Goal: Task Accomplishment & Management: Use online tool/utility

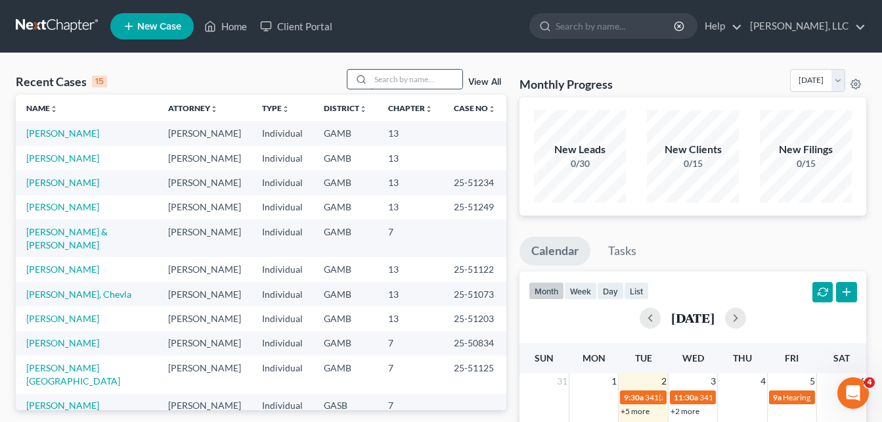
click at [383, 80] on input "search" at bounding box center [416, 79] width 92 height 19
click at [54, 137] on link "[PERSON_NAME]" at bounding box center [62, 132] width 73 height 11
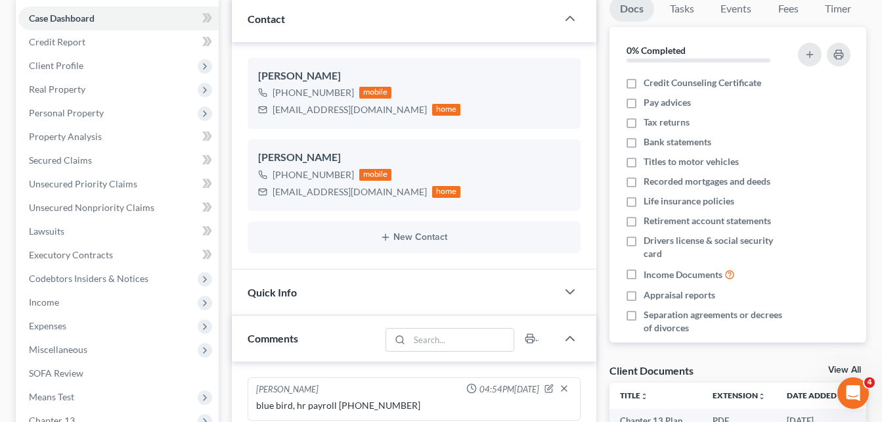
scroll to position [131, 0]
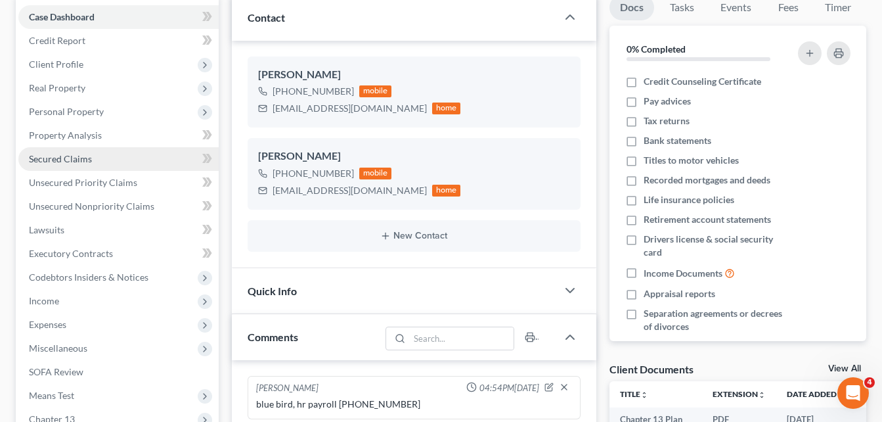
click at [71, 155] on span "Secured Claims" at bounding box center [60, 158] width 63 height 11
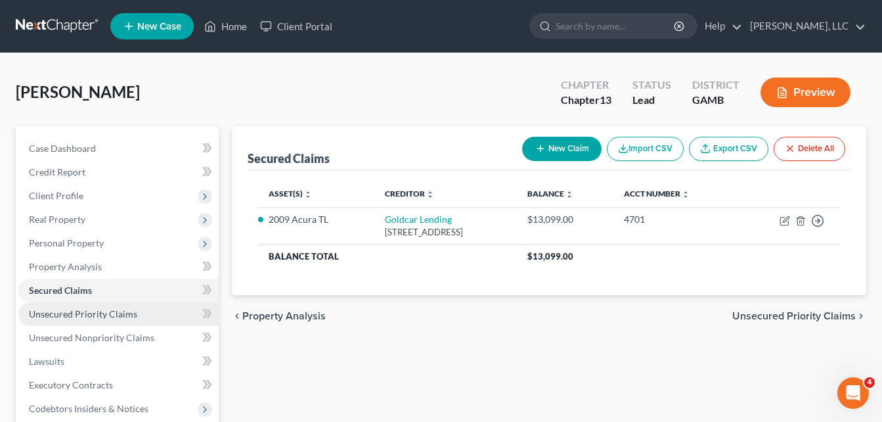
click at [83, 316] on span "Unsecured Priority Claims" at bounding box center [83, 313] width 108 height 11
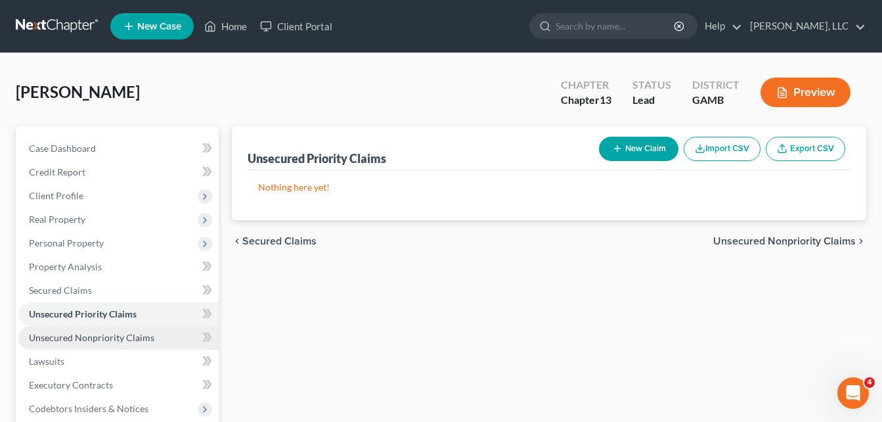
click at [67, 334] on span "Unsecured Nonpriority Claims" at bounding box center [91, 337] width 125 height 11
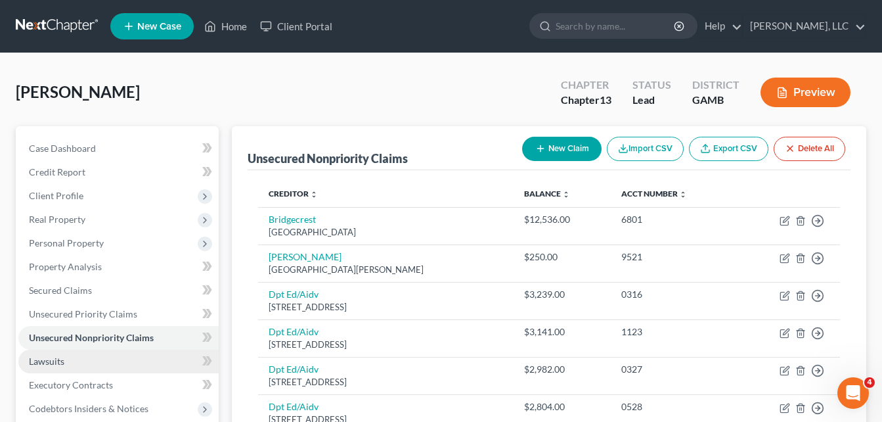
click at [43, 366] on link "Lawsuits" at bounding box center [118, 361] width 200 height 24
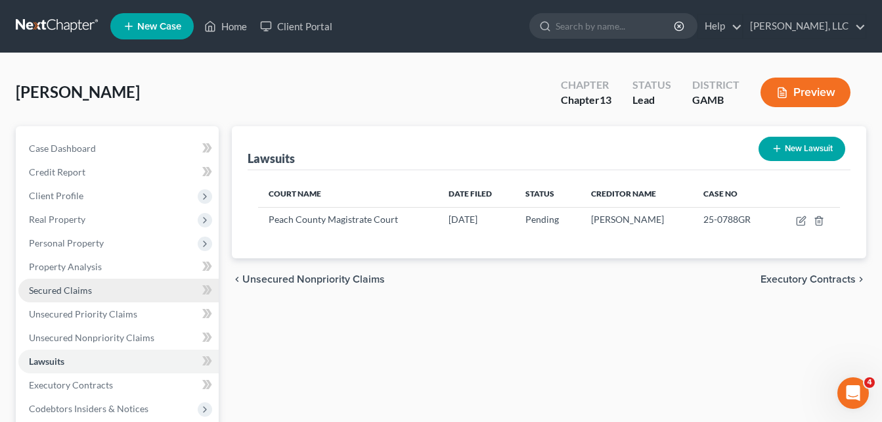
click at [53, 293] on span "Secured Claims" at bounding box center [60, 289] width 63 height 11
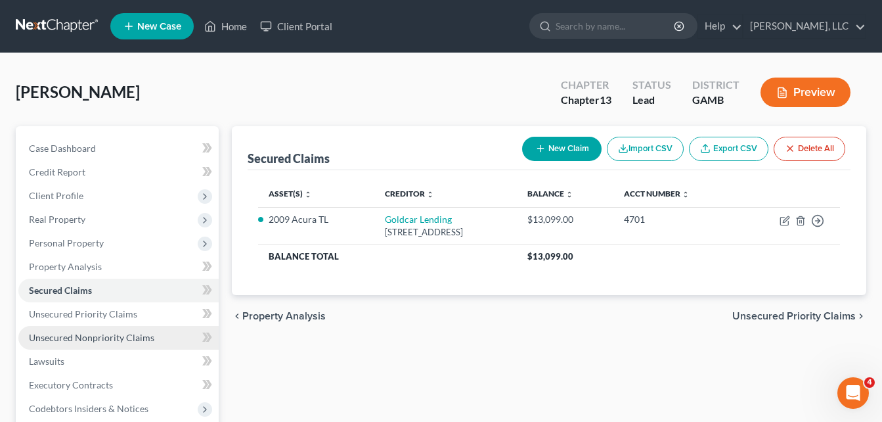
click at [54, 340] on span "Unsecured Nonpriority Claims" at bounding box center [91, 337] width 125 height 11
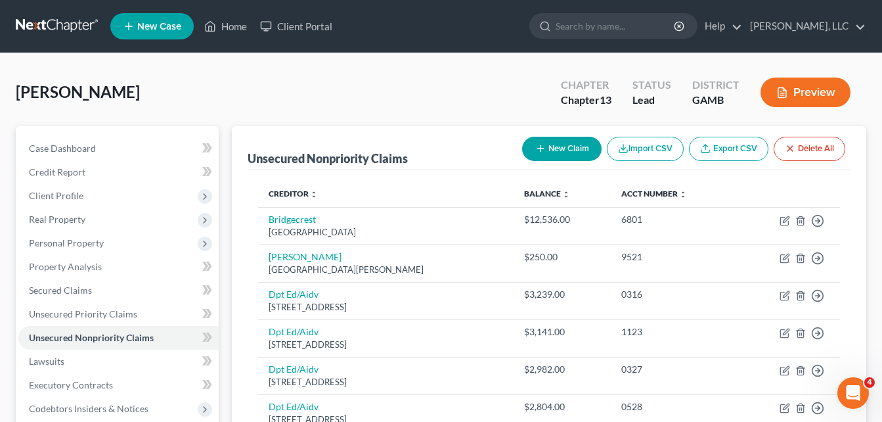
click at [228, 32] on link "Home" at bounding box center [226, 26] width 56 height 24
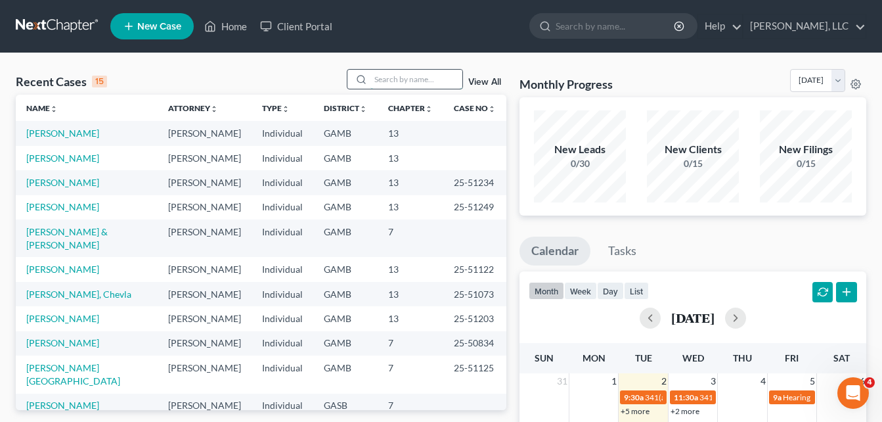
click at [408, 78] on input "search" at bounding box center [416, 79] width 92 height 19
type input "[PERSON_NAME]"
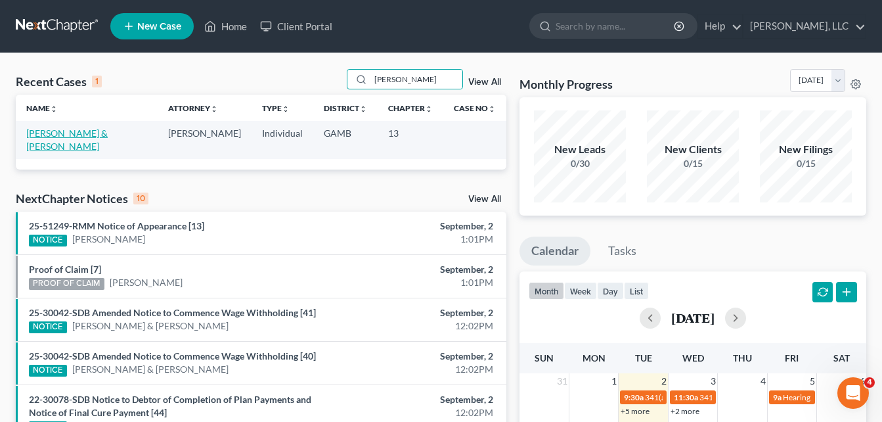
click at [98, 133] on link "[PERSON_NAME] & [PERSON_NAME]" at bounding box center [66, 139] width 81 height 24
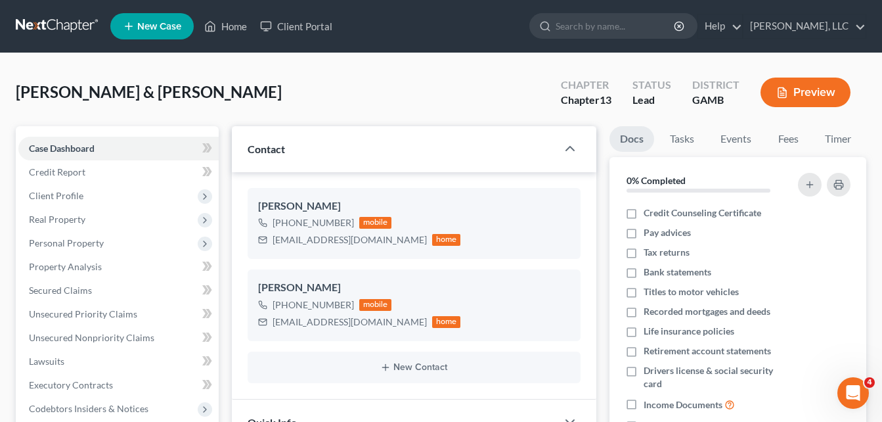
scroll to position [71, 0]
click at [51, 288] on span "Secured Claims" at bounding box center [60, 289] width 63 height 11
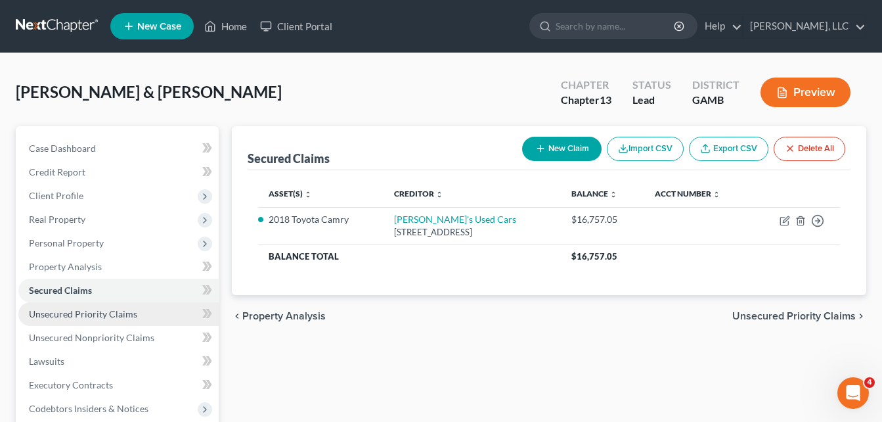
click at [66, 318] on span "Unsecured Priority Claims" at bounding box center [83, 313] width 108 height 11
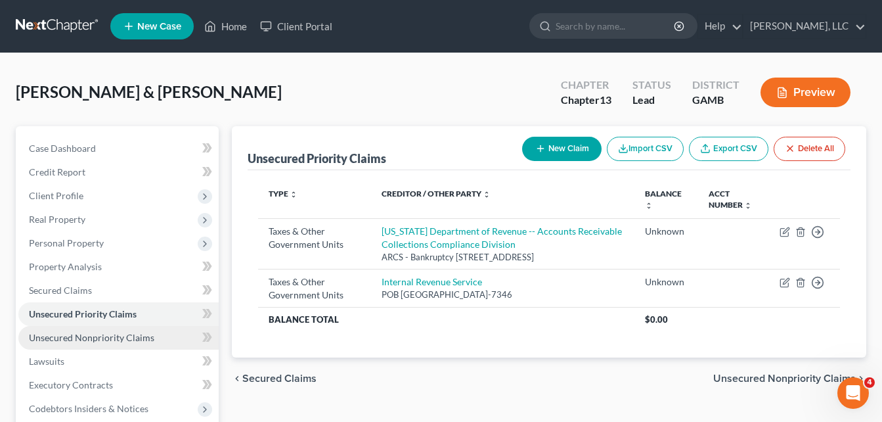
click at [83, 338] on span "Unsecured Nonpriority Claims" at bounding box center [91, 337] width 125 height 11
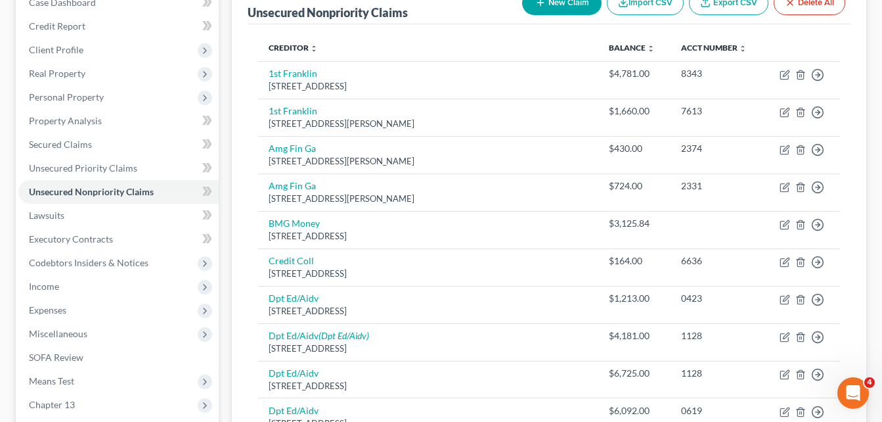
scroll to position [142, 0]
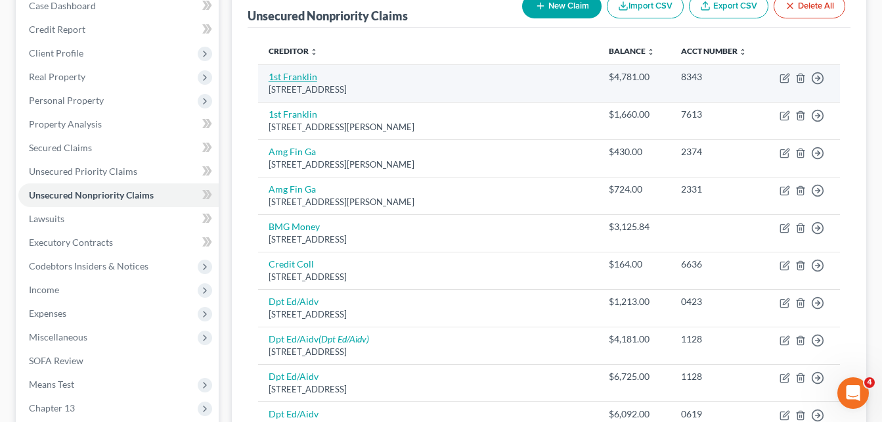
click at [295, 75] on link "1st Franklin" at bounding box center [293, 76] width 49 height 11
select select "10"
select select "1"
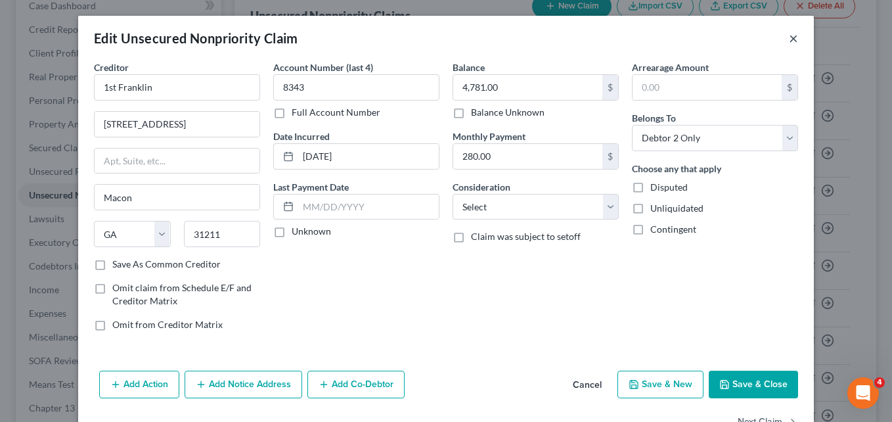
click at [789, 40] on button "×" at bounding box center [793, 38] width 9 height 16
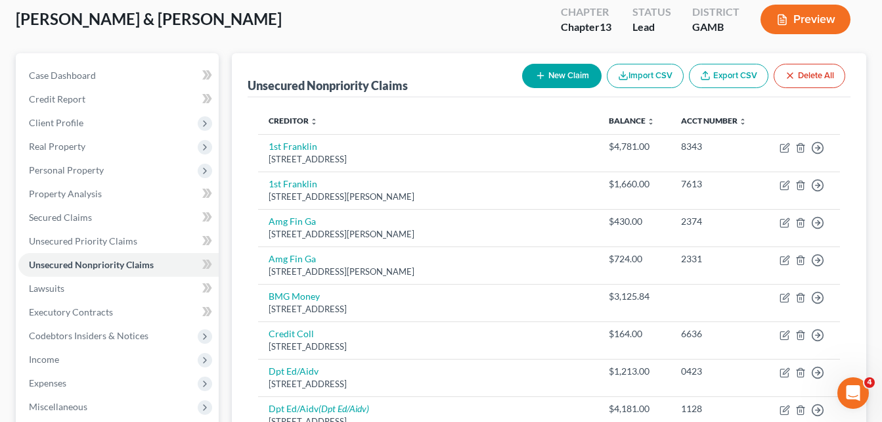
scroll to position [0, 0]
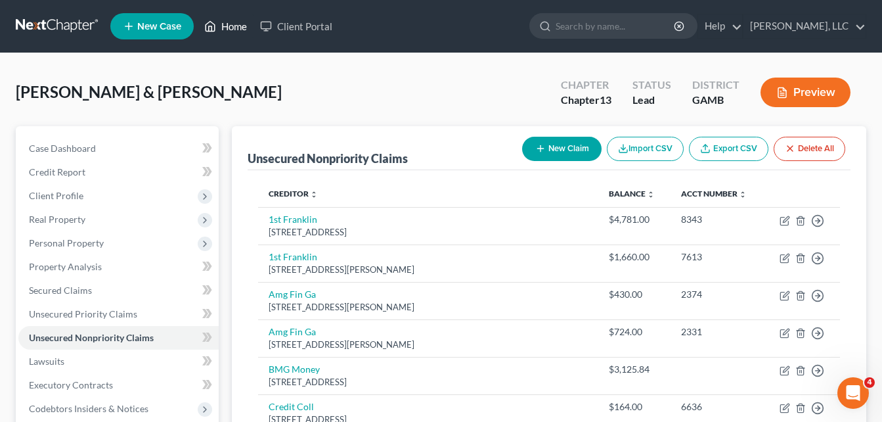
click at [229, 32] on link "Home" at bounding box center [226, 26] width 56 height 24
